Goal: Find specific page/section: Find specific page/section

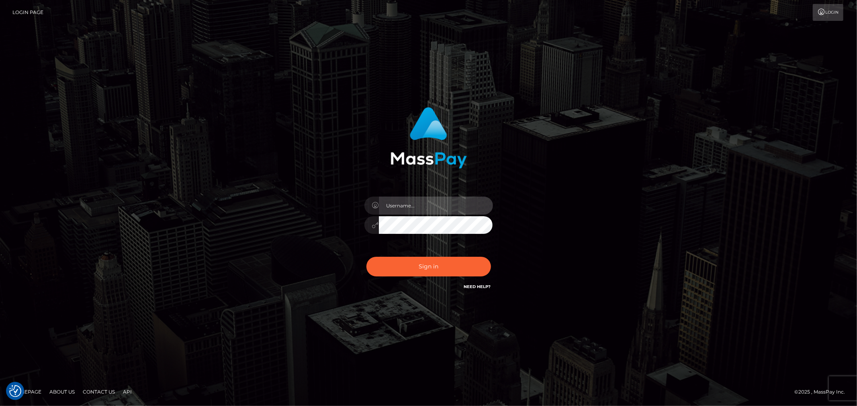
click at [436, 204] on input "text" at bounding box center [436, 206] width 114 height 18
type input "ashbil"
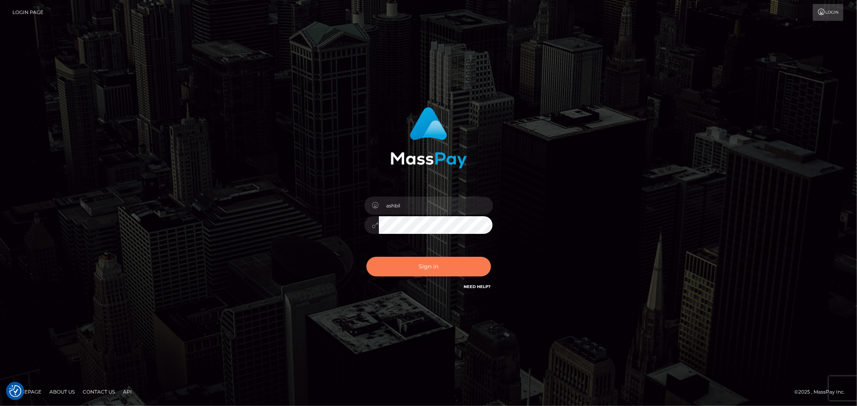
click at [427, 271] on button "Sign in" at bounding box center [428, 267] width 125 height 20
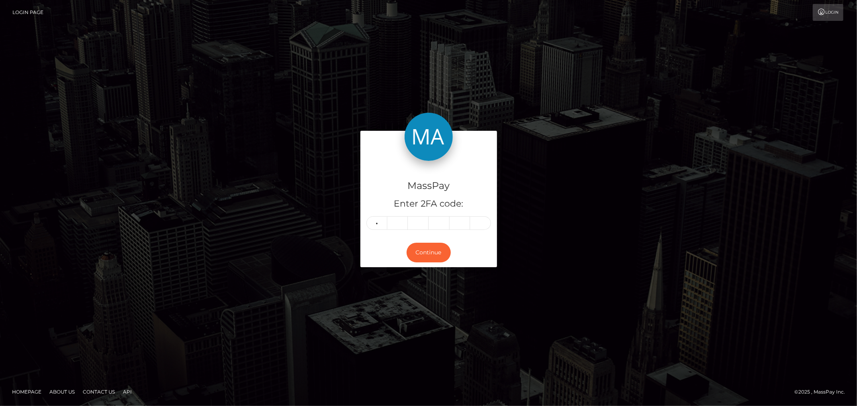
type input "4"
type input "6"
type input "0"
type input "7"
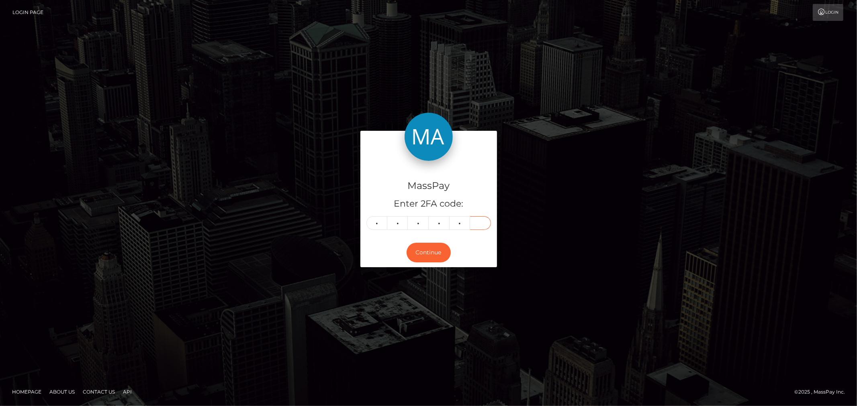
type input "2"
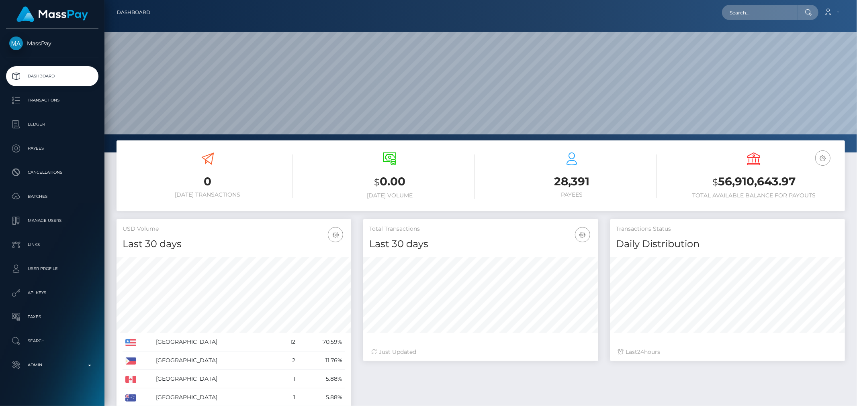
scroll to position [142, 235]
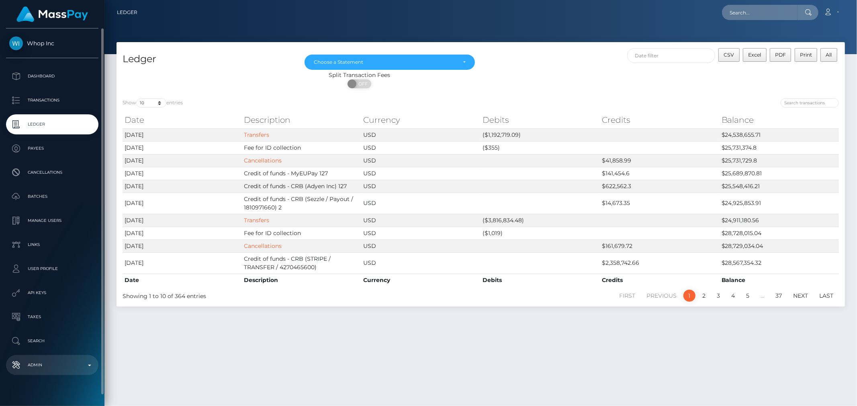
click at [85, 364] on p "Admin" at bounding box center [52, 365] width 86 height 12
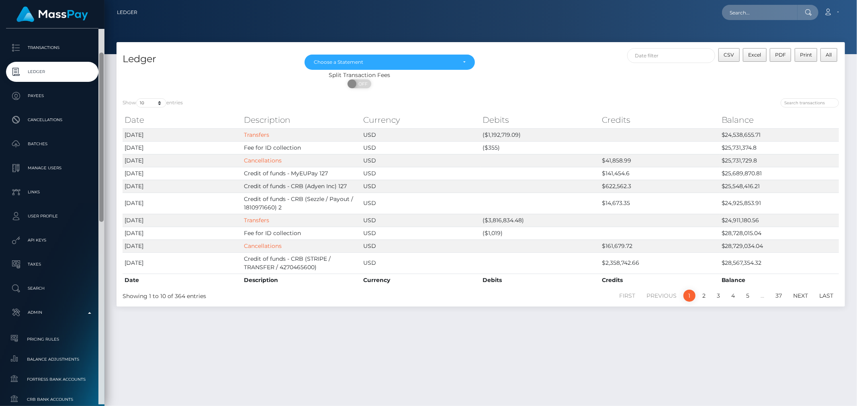
scroll to position [53, 0]
drag, startPoint x: 101, startPoint y: 359, endPoint x: 86, endPoint y: 412, distance: 55.3
click at [86, 406] on html "Whop Inc Dashboard Transactions Ledger Payees Cancellations Links" at bounding box center [428, 203] width 857 height 406
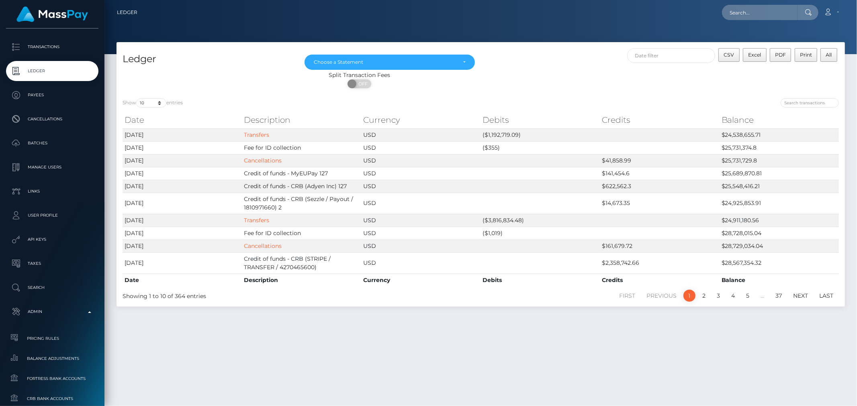
scroll to position [430, 0]
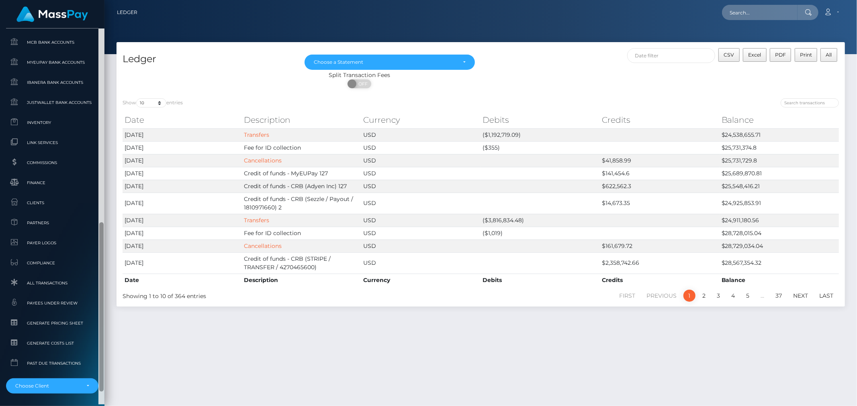
click at [104, 114] on div at bounding box center [101, 217] width 6 height 377
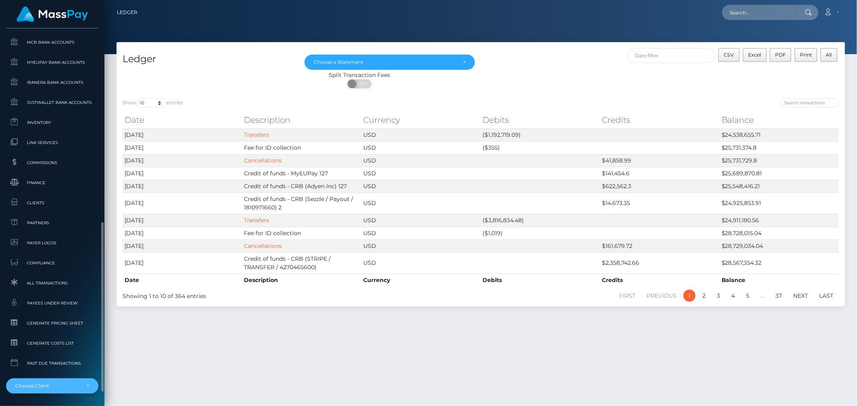
click at [88, 390] on div "Choose Client" at bounding box center [52, 386] width 92 height 15
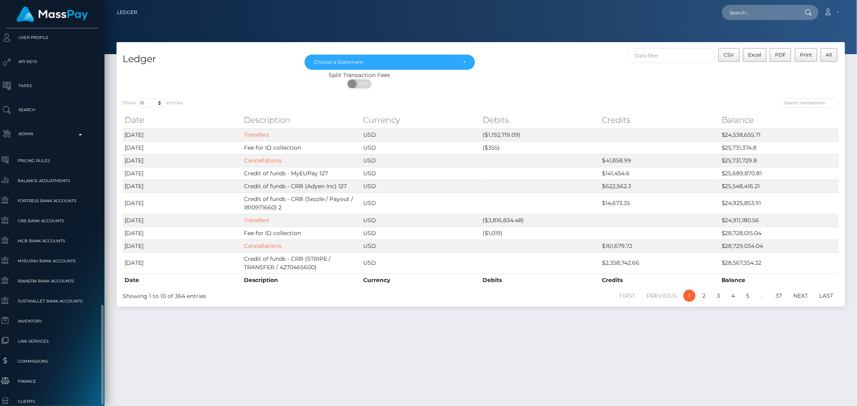
scroll to position [368, 9]
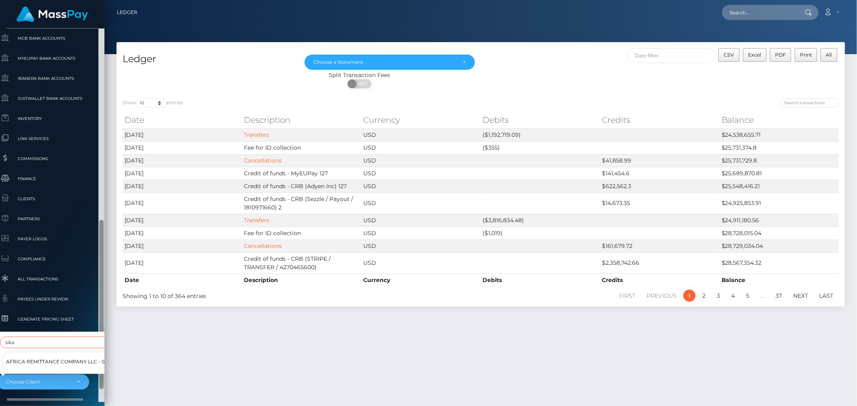
drag, startPoint x: 100, startPoint y: 290, endPoint x: 101, endPoint y: 320, distance: 30.1
click at [101, 320] on div at bounding box center [101, 305] width 4 height 170
type input "sika"
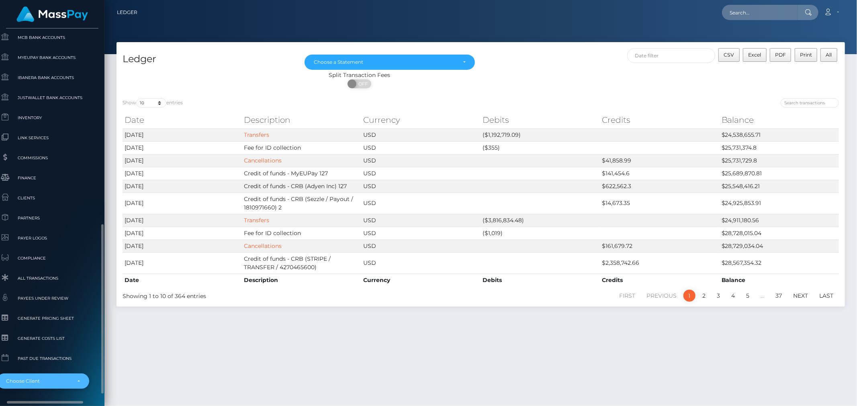
click at [82, 380] on div "Choose Client" at bounding box center [43, 381] width 92 height 15
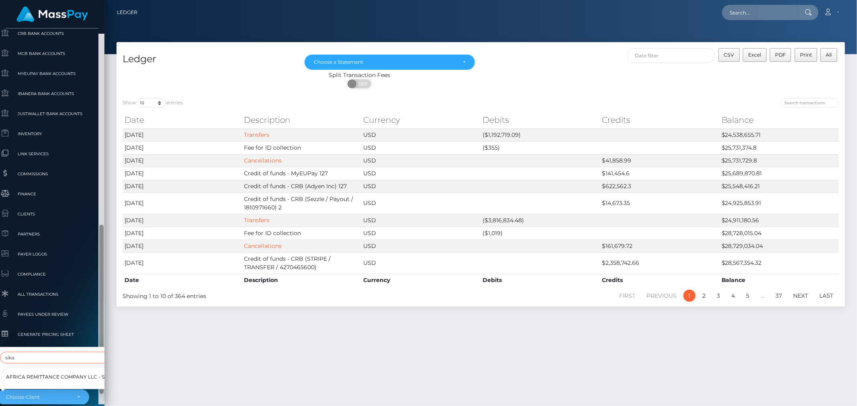
scroll to position [425, 9]
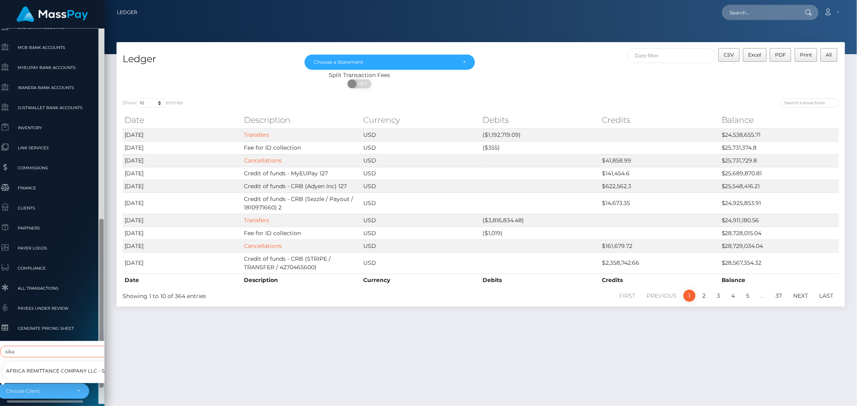
drag, startPoint x: 101, startPoint y: 244, endPoint x: 98, endPoint y: 270, distance: 25.8
click at [98, 270] on div at bounding box center [101, 216] width 6 height 377
type input "sika"
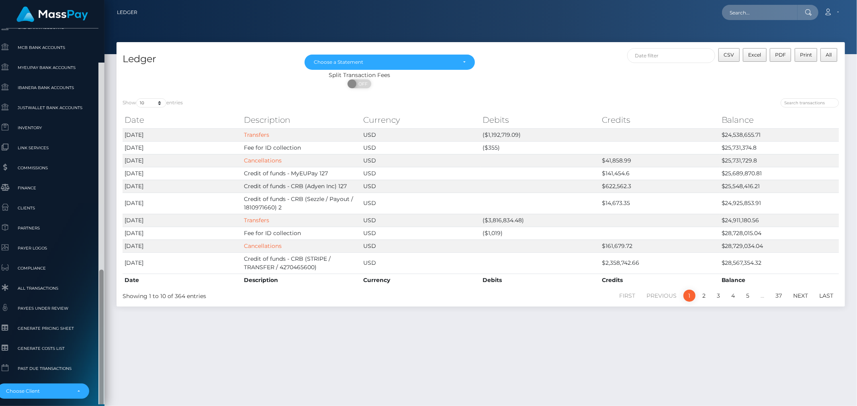
scroll to position [459, 9]
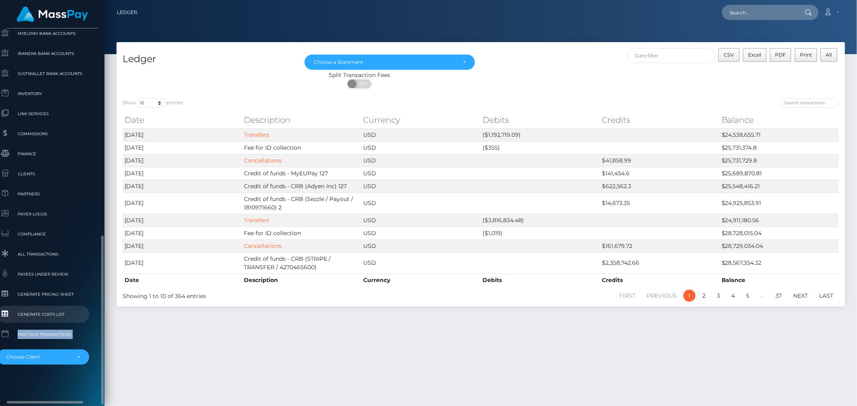
drag, startPoint x: 98, startPoint y: 270, endPoint x: 84, endPoint y: 322, distance: 54.3
click at [84, 322] on div "Whop Inc Dashboard Transactions Ledger Payees Cancellations" at bounding box center [52, 217] width 104 height 376
click at [78, 359] on div "Choose Client" at bounding box center [43, 357] width 74 height 6
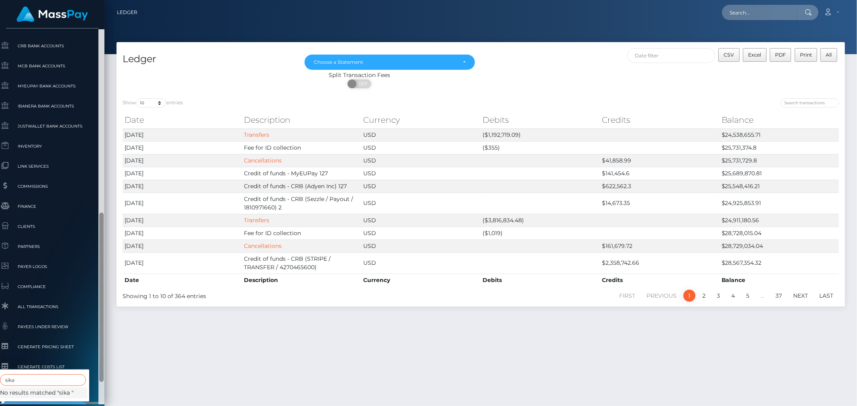
scroll to position [407, 9]
drag, startPoint x: 100, startPoint y: 362, endPoint x: 102, endPoint y: 372, distance: 10.3
click at [102, 372] on div at bounding box center [101, 297] width 4 height 170
type input "sika"
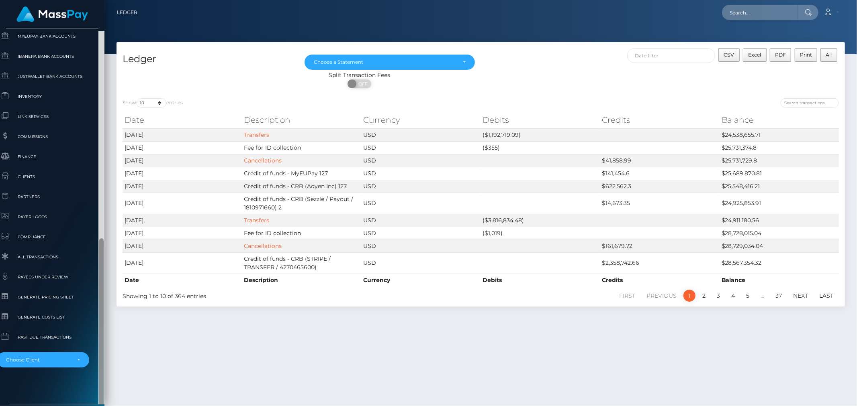
scroll to position [459, 9]
drag, startPoint x: 102, startPoint y: 372, endPoint x: 94, endPoint y: 424, distance: 52.4
click at [94, 406] on html "Whop Inc Dashboard Transactions Ledger Payees Cancellations Links" at bounding box center [428, 203] width 857 height 406
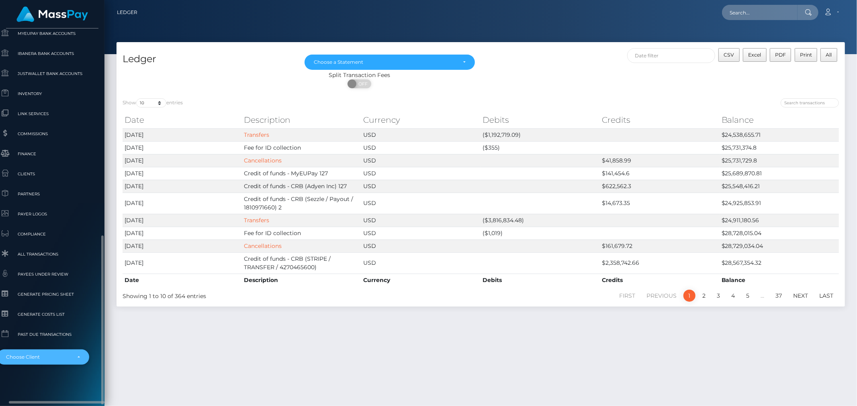
click at [80, 355] on div "Choose Client" at bounding box center [43, 357] width 92 height 15
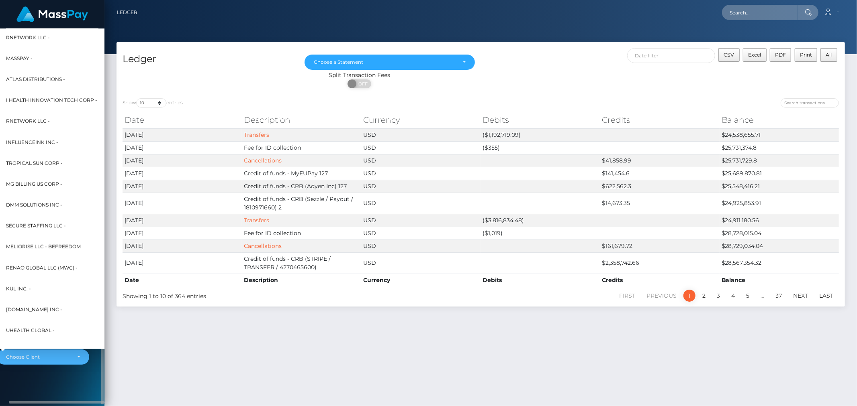
scroll to position [260, 9]
